Goal: Task Accomplishment & Management: Use online tool/utility

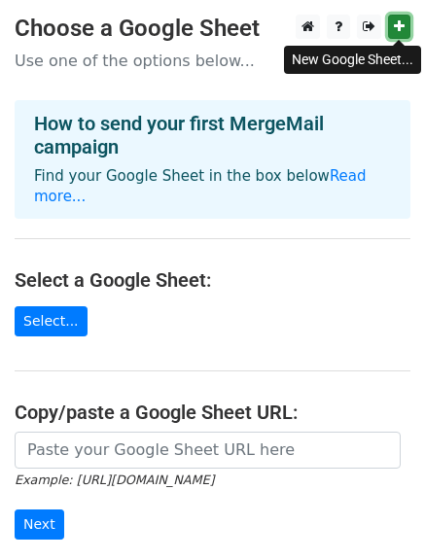
click at [391, 31] on link at bounding box center [399, 27] width 22 height 24
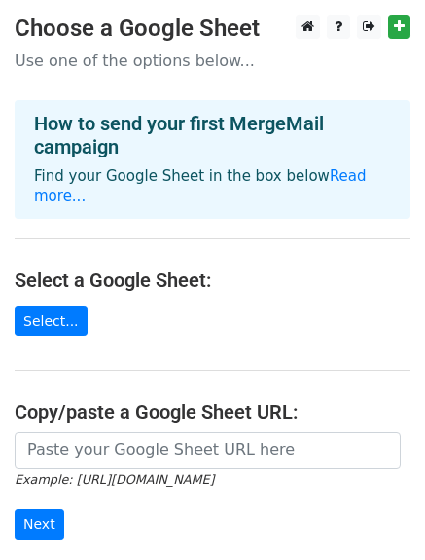
click at [281, 208] on main "Choose a Google Sheet Use one of the options below... How to send your first Me…" at bounding box center [212, 329] width 425 height 629
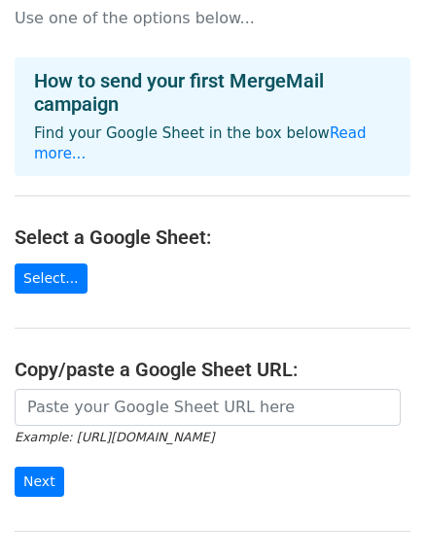
scroll to position [46, 0]
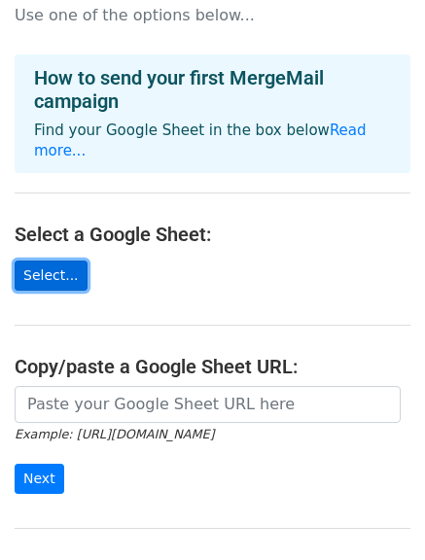
click at [28, 260] on link "Select..." at bounding box center [51, 275] width 73 height 30
click at [47, 260] on link "Select..." at bounding box center [51, 275] width 73 height 30
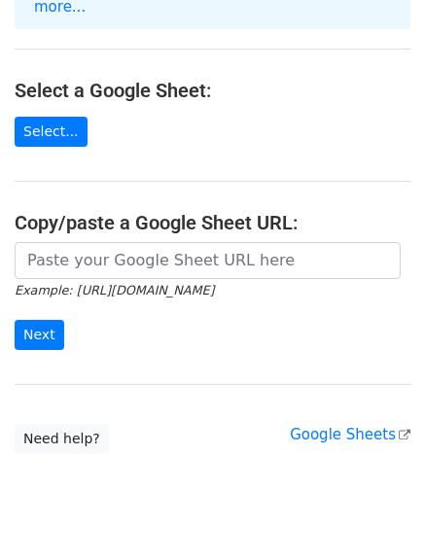
scroll to position [219, 0]
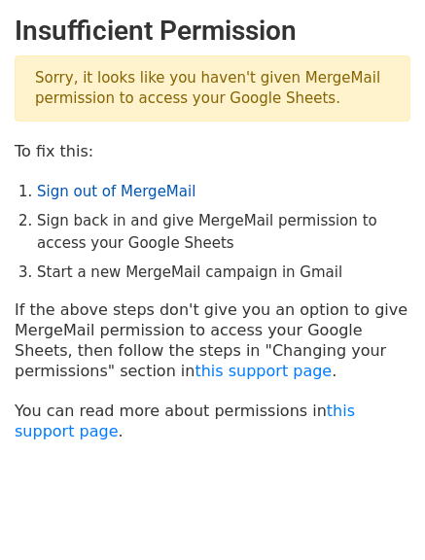
click at [145, 190] on link "Sign out of MergeMail" at bounding box center [116, 191] width 158 height 17
click at [143, 190] on link "Sign out of MergeMail" at bounding box center [116, 191] width 158 height 17
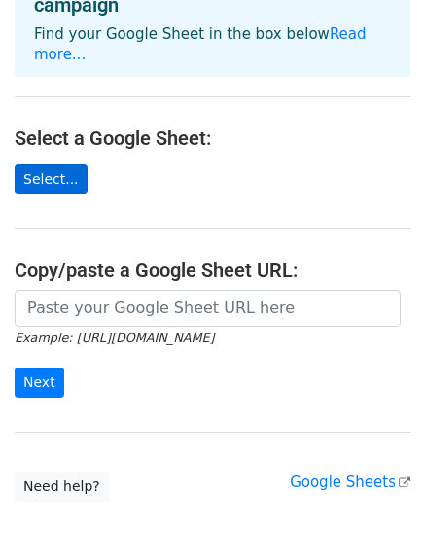
scroll to position [149, 0]
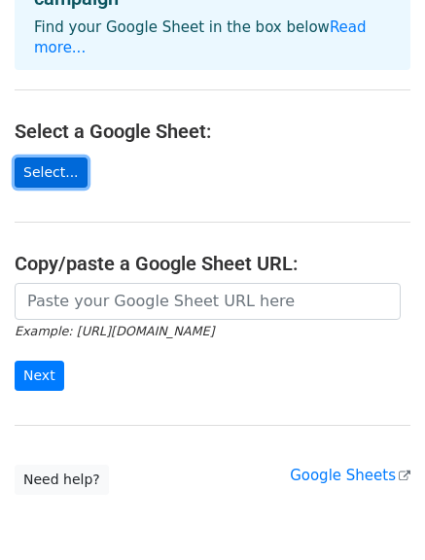
click at [38, 157] on link "Select..." at bounding box center [51, 172] width 73 height 30
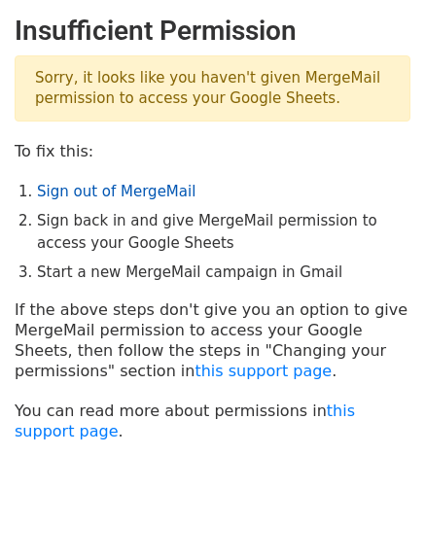
click at [136, 193] on link "Sign out of MergeMail" at bounding box center [116, 191] width 158 height 17
